Goal: Task Accomplishment & Management: Use online tool/utility

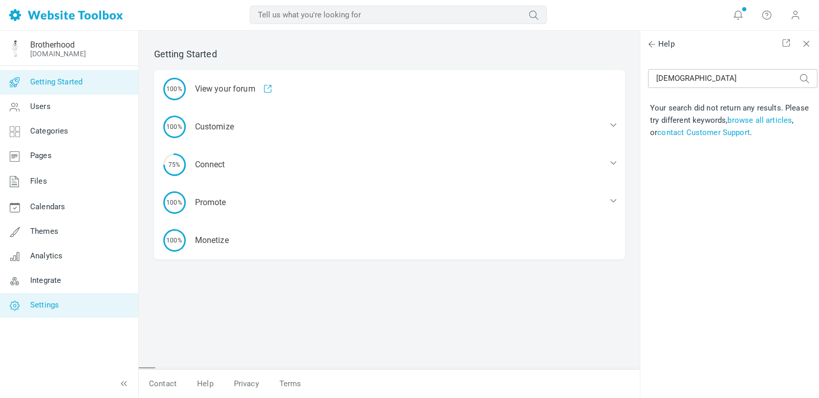
click at [58, 303] on span "Settings" at bounding box center [44, 305] width 29 height 9
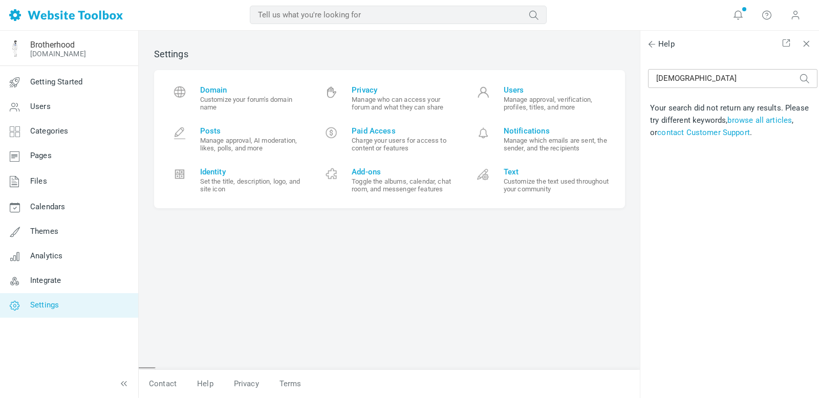
click at [51, 280] on span "Integrate" at bounding box center [45, 280] width 31 height 9
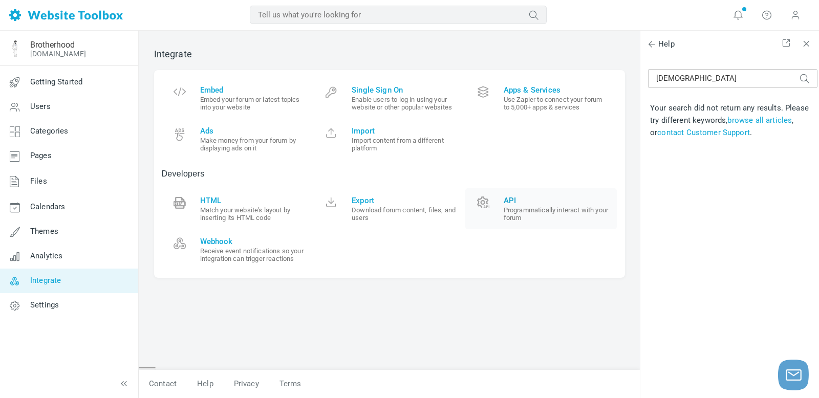
click at [542, 207] on small "Programmatically interact with your forum" at bounding box center [557, 213] width 106 height 15
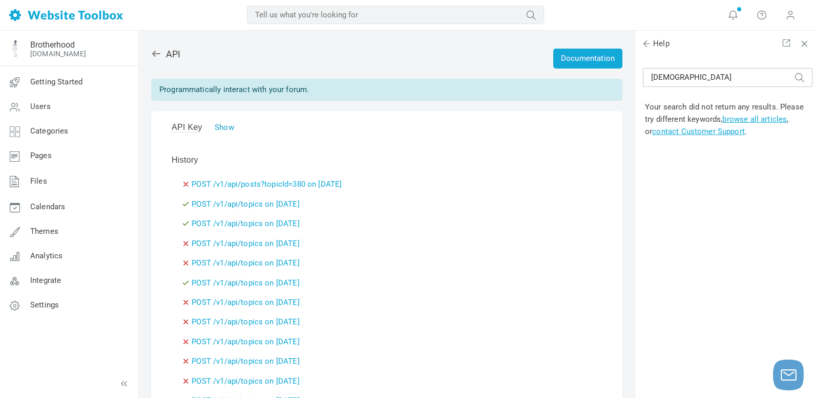
click at [221, 129] on link "Show" at bounding box center [224, 127] width 19 height 9
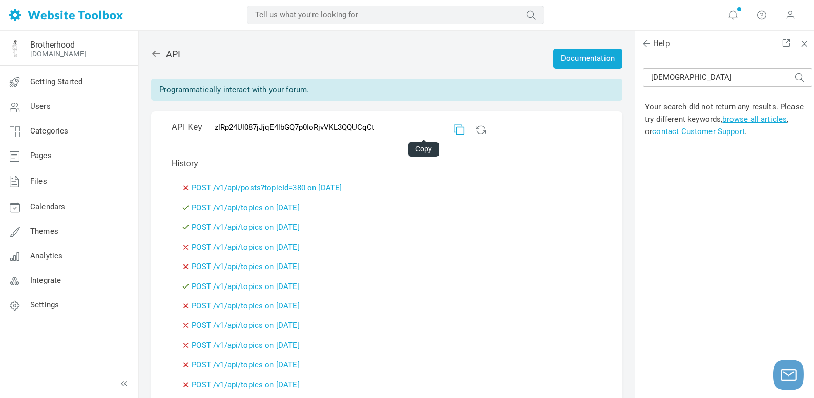
click at [454, 128] on link at bounding box center [457, 127] width 7 height 7
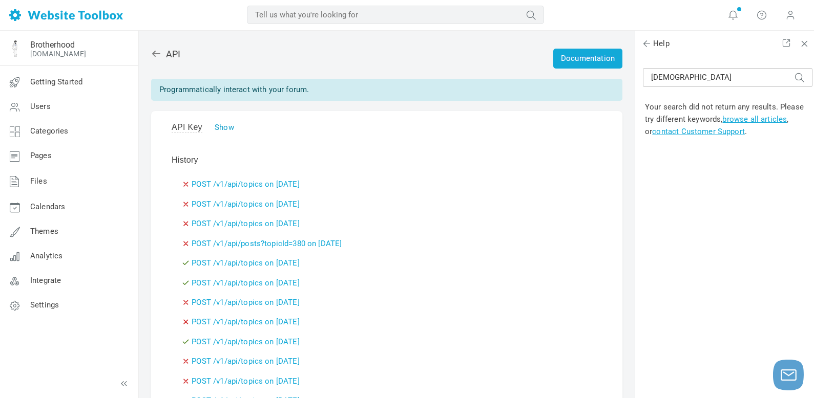
click at [225, 126] on link "Show" at bounding box center [224, 127] width 19 height 9
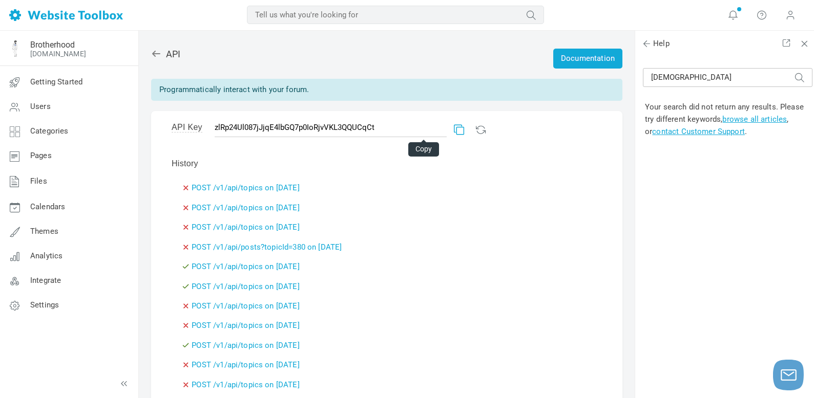
click at [454, 130] on link at bounding box center [457, 127] width 7 height 7
